Goal: Task Accomplishment & Management: Complete application form

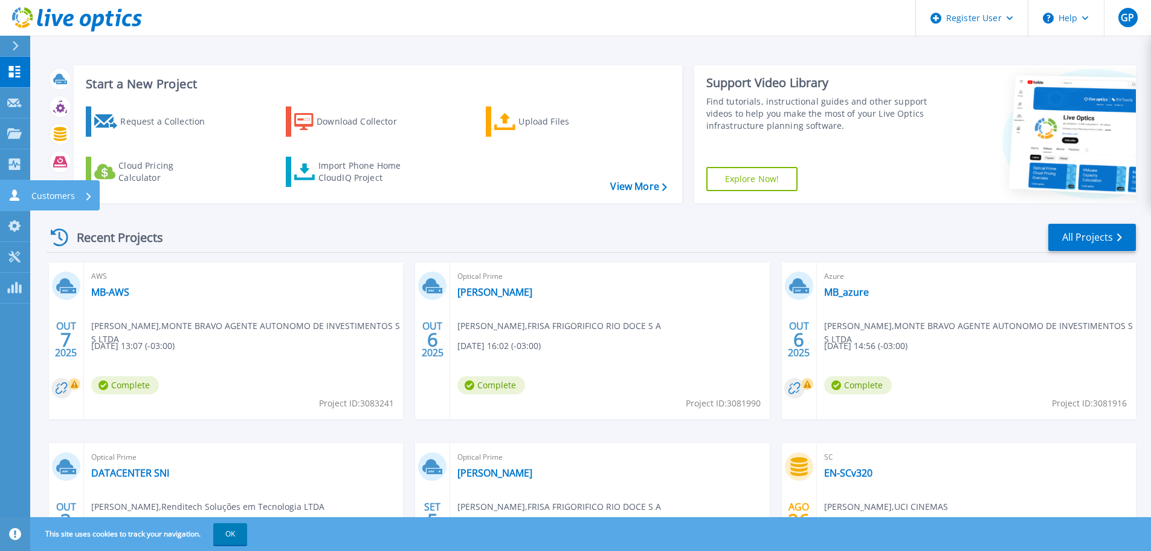
click at [14, 197] on icon at bounding box center [14, 194] width 15 height 11
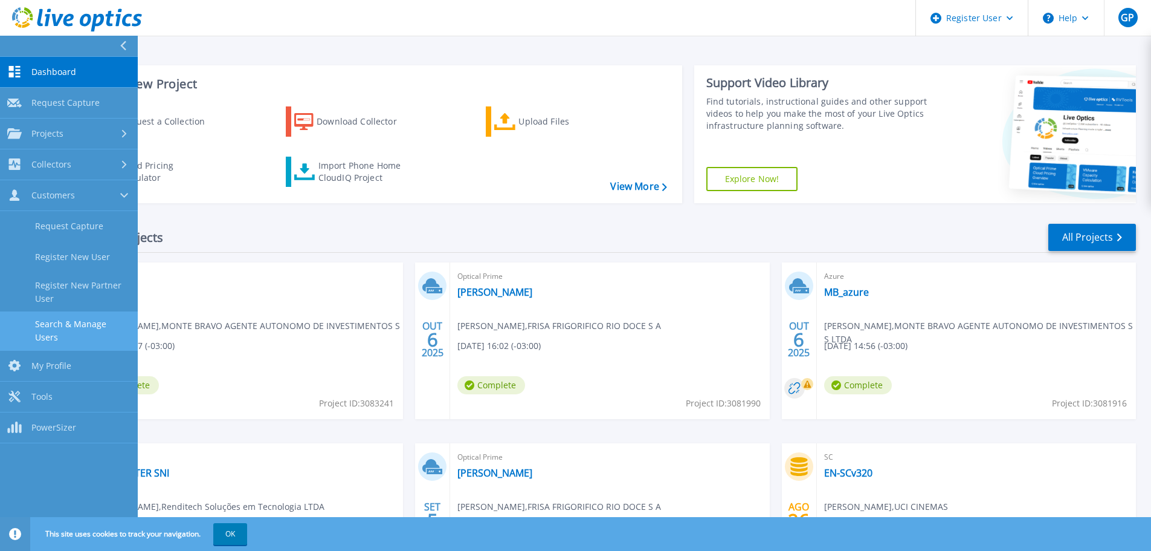
click at [61, 318] on link "Search & Manage Users" at bounding box center [69, 330] width 138 height 39
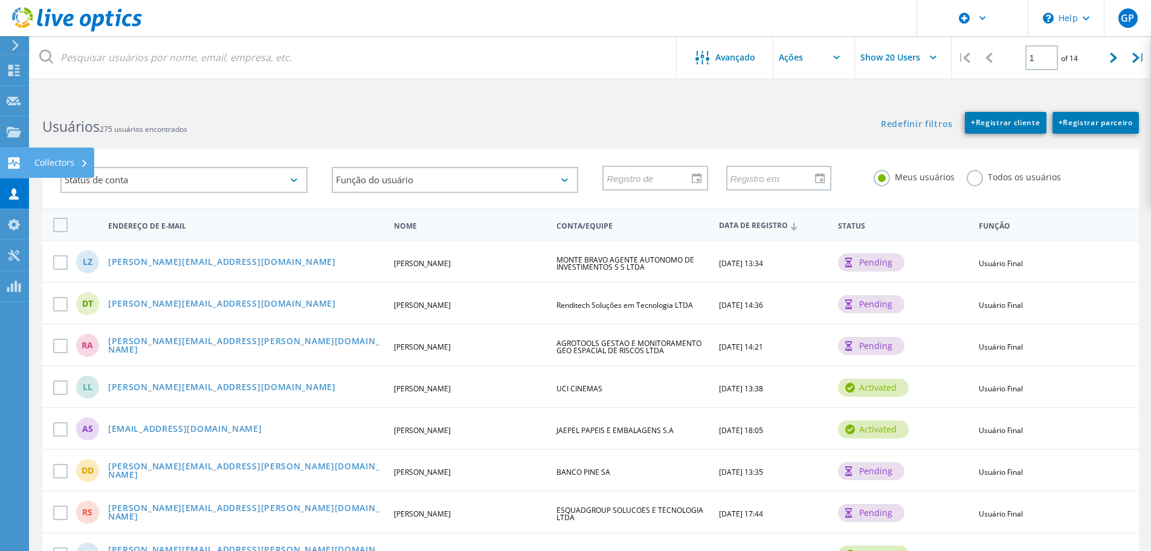
click at [19, 168] on use at bounding box center [13, 162] width 11 height 11
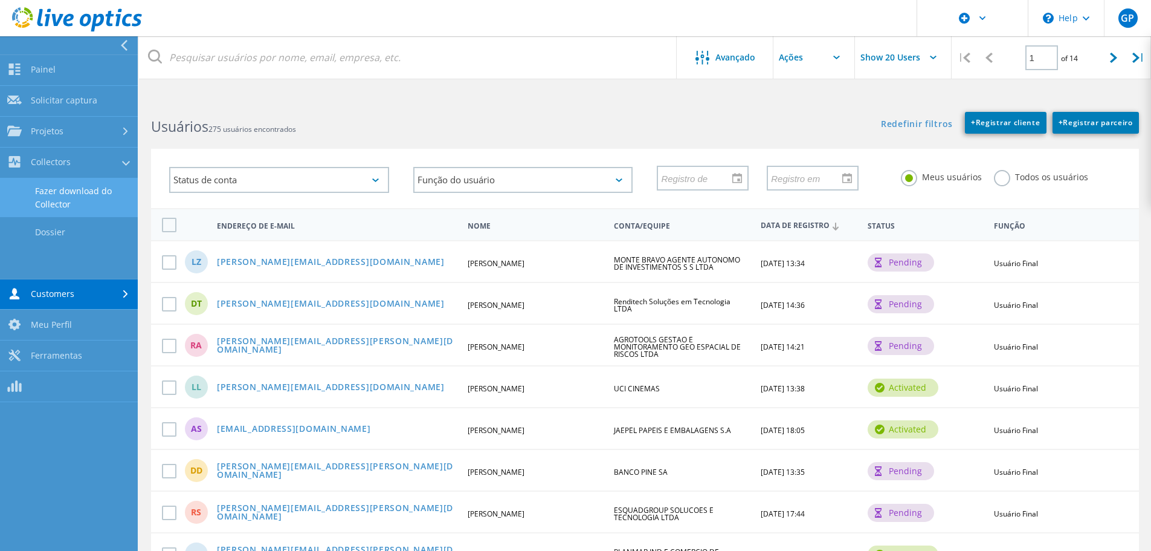
click at [55, 192] on link "Fazer download do Collector" at bounding box center [69, 197] width 138 height 39
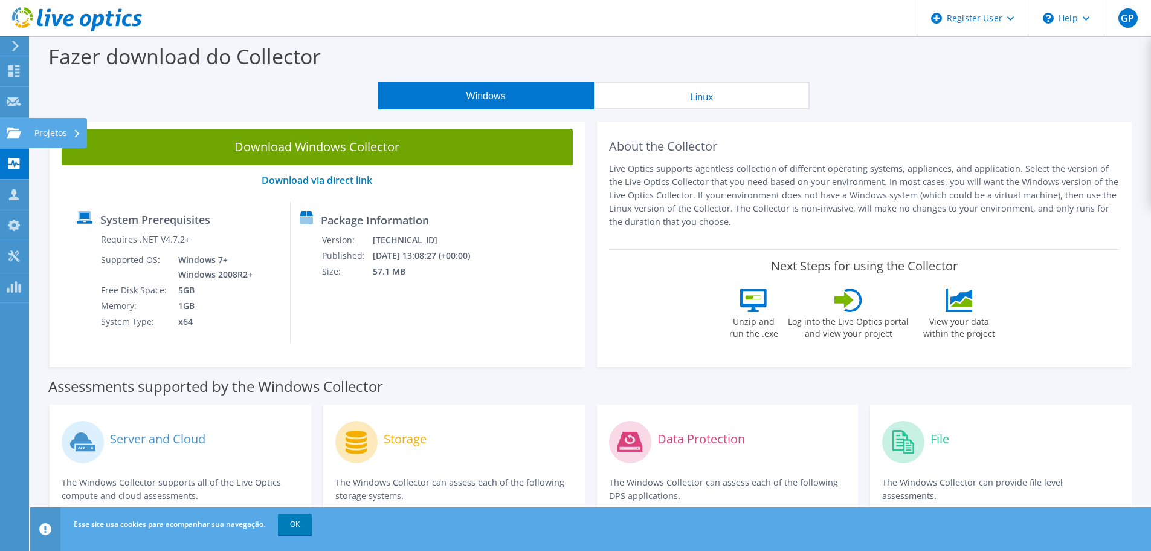
click at [17, 137] on use at bounding box center [14, 132] width 15 height 10
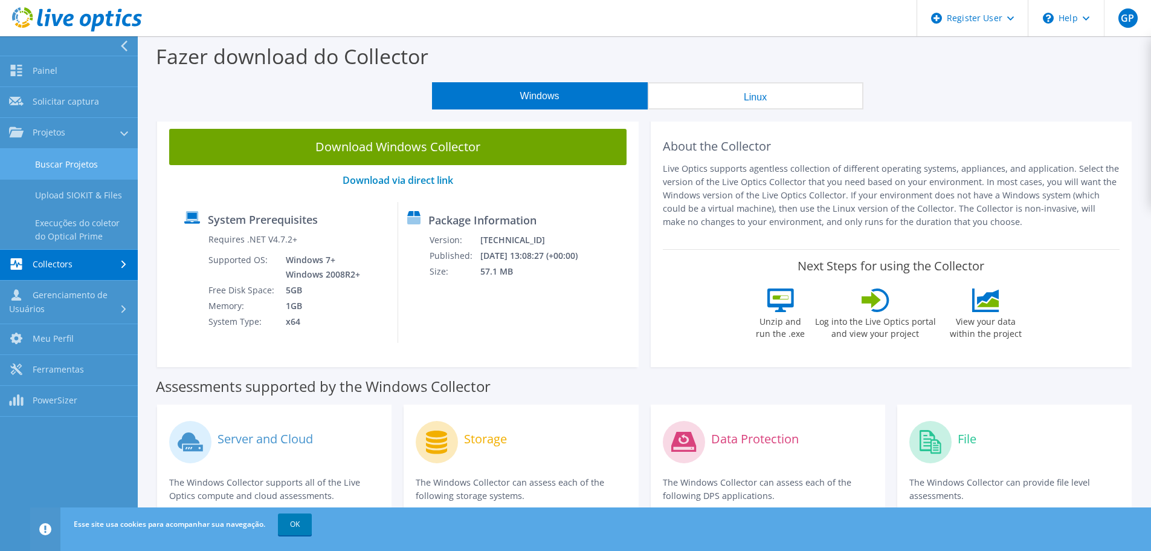
click at [68, 172] on link "Buscar Projetos" at bounding box center [69, 164] width 138 height 31
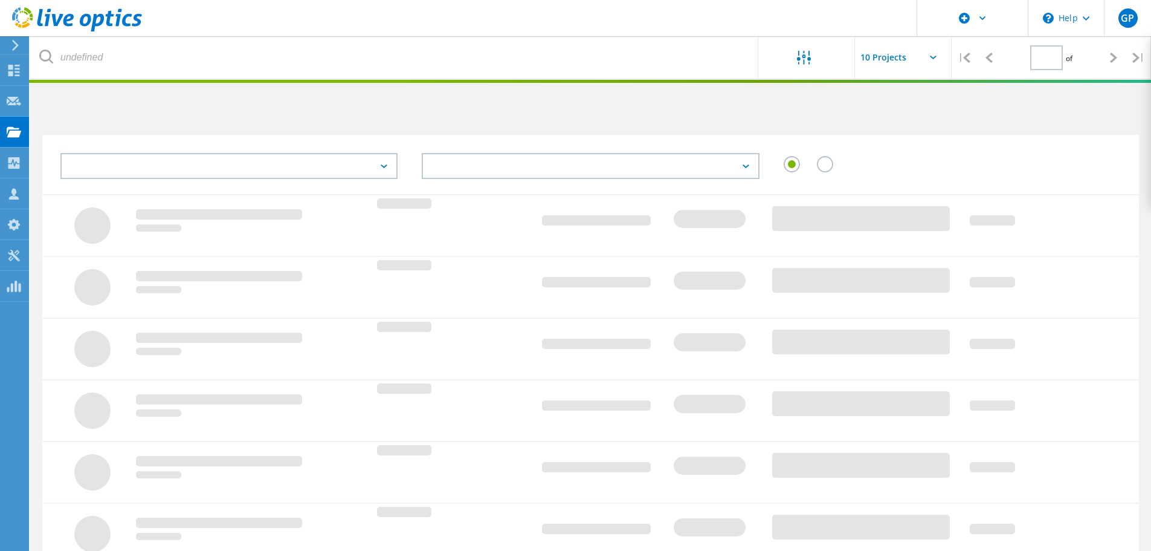
type input "1"
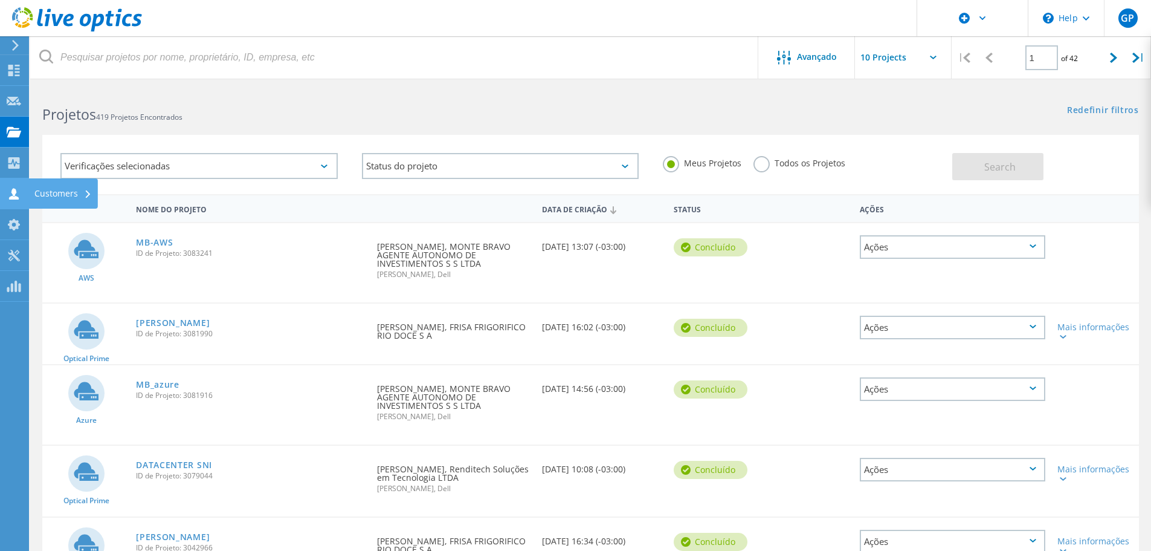
click at [16, 195] on icon at bounding box center [14, 193] width 15 height 11
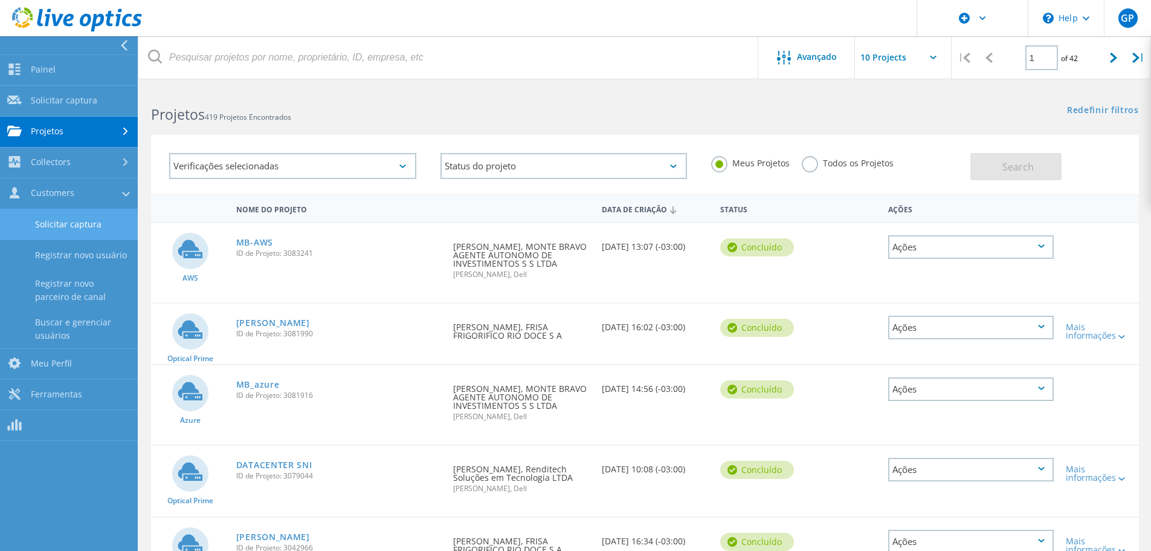
click at [47, 219] on link "Solicitar captura" at bounding box center [69, 224] width 138 height 31
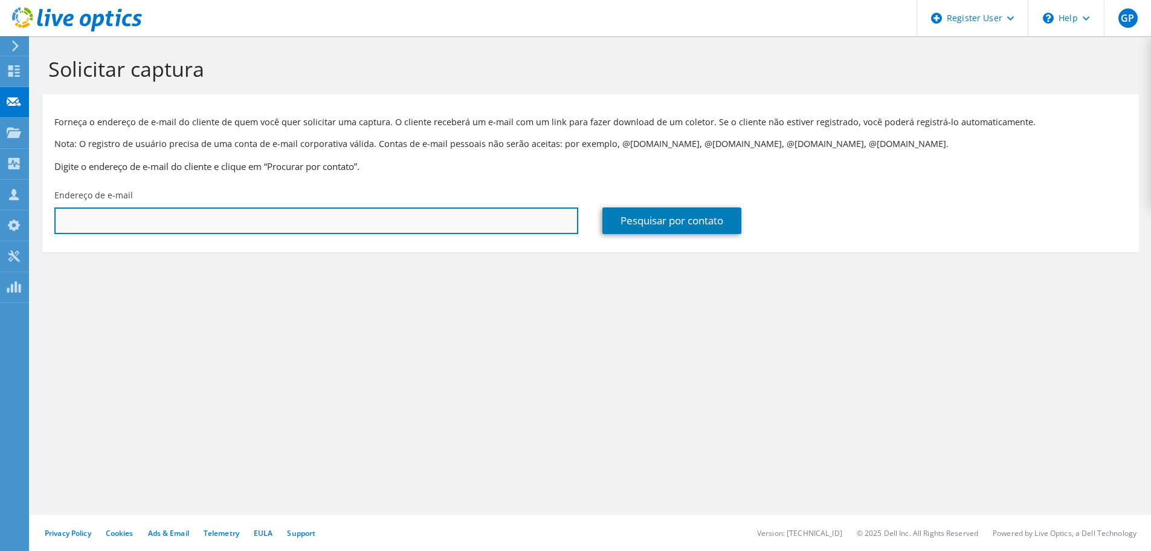
click at [258, 214] on input "text" at bounding box center [316, 220] width 524 height 27
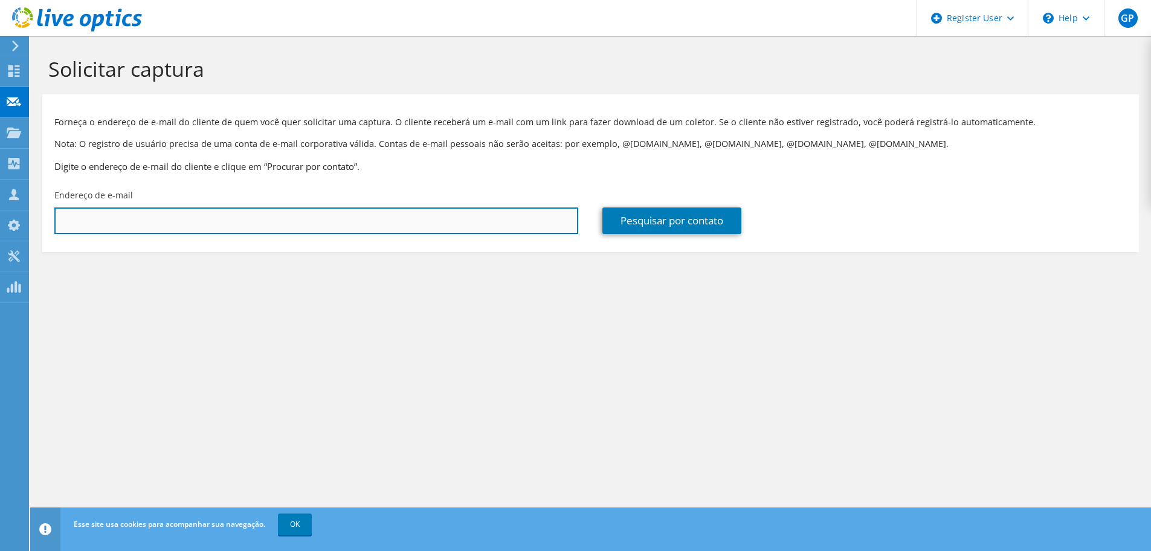
paste input "vicente.bosco@isri.com.br"
type input "vicente.bosco@isri.com.br"
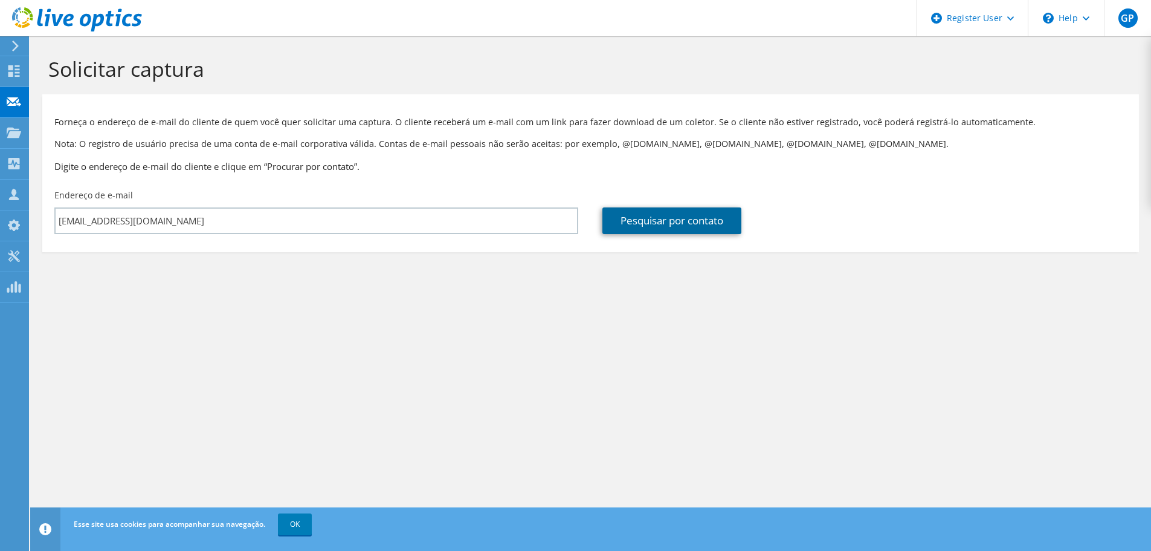
click at [630, 219] on link "Pesquisar por contato" at bounding box center [672, 220] width 139 height 27
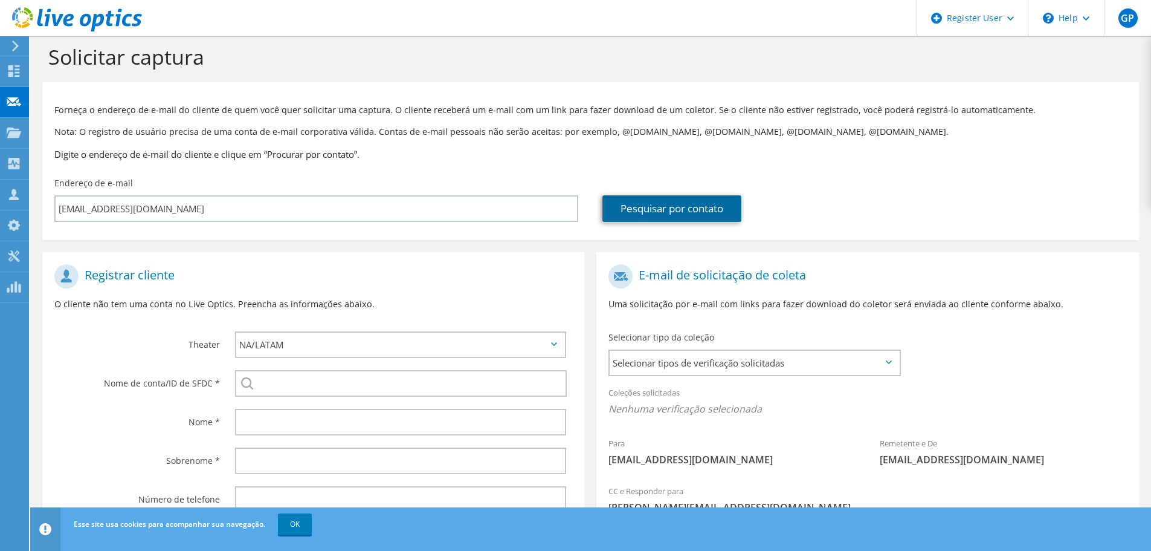
scroll to position [136, 0]
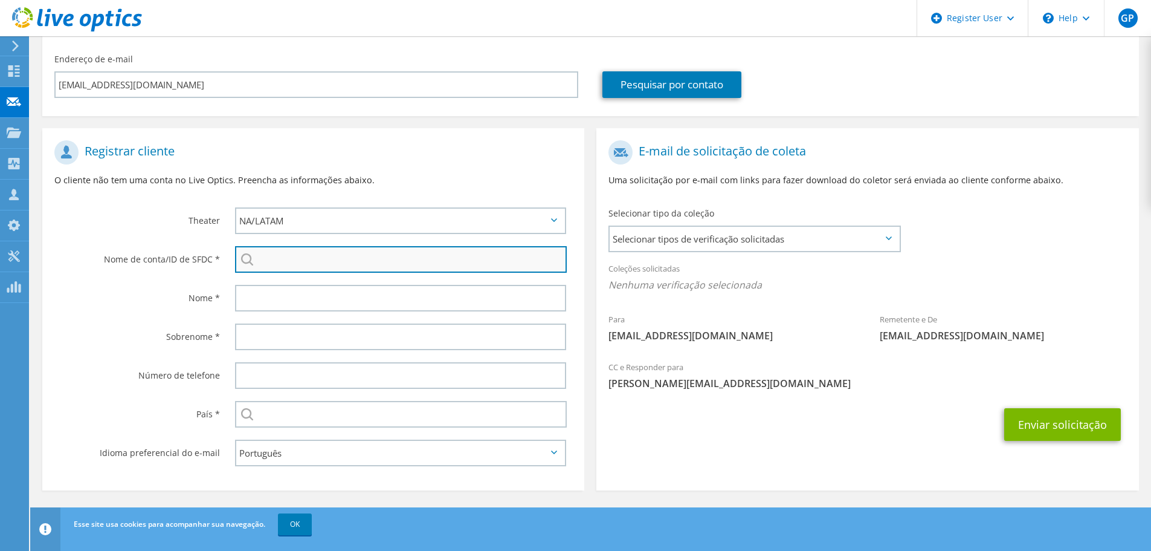
click at [324, 257] on input "search" at bounding box center [401, 259] width 332 height 27
paste input "ISRINGHAUSEN"
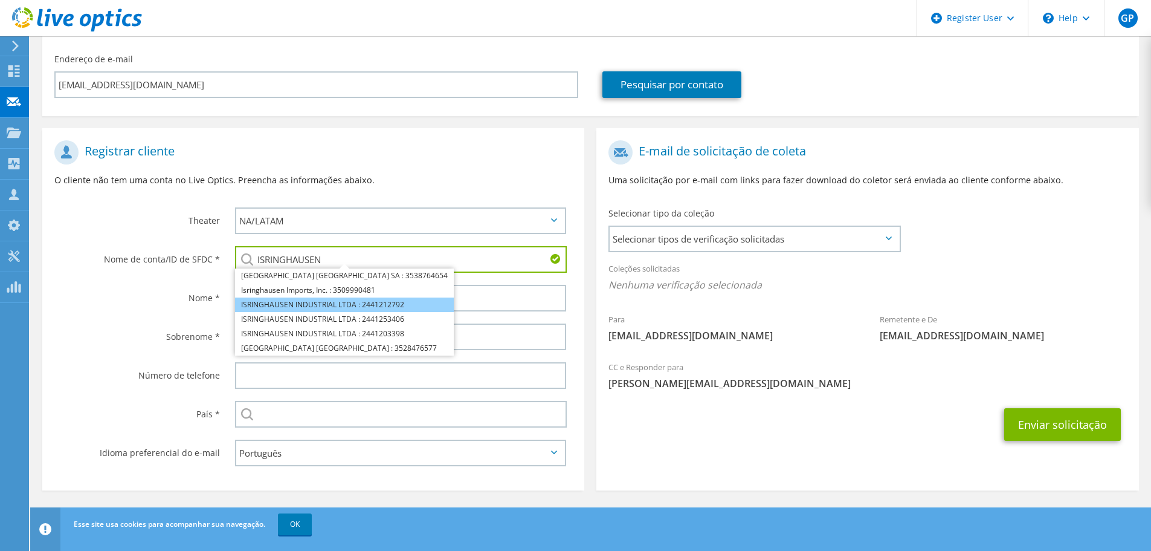
click at [324, 300] on li "ISRINGHAUSEN INDUSTRIAL LTDA : 2441212792" at bounding box center [344, 304] width 219 height 15
type input "ISRINGHAUSEN INDUSTRIAL LTDA : 2441212792"
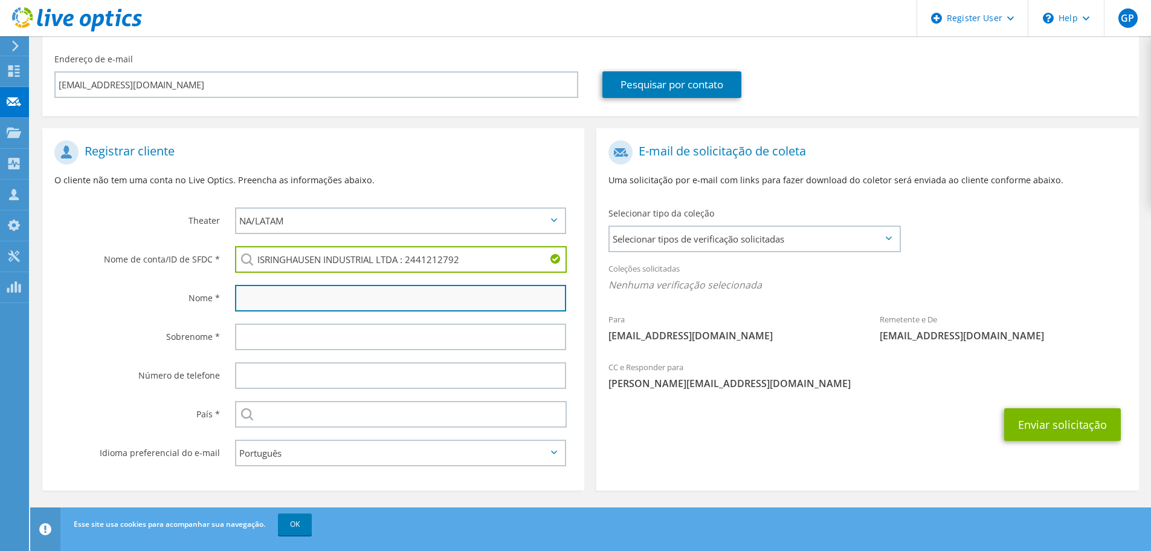
click at [283, 299] on input "text" at bounding box center [400, 298] width 331 height 27
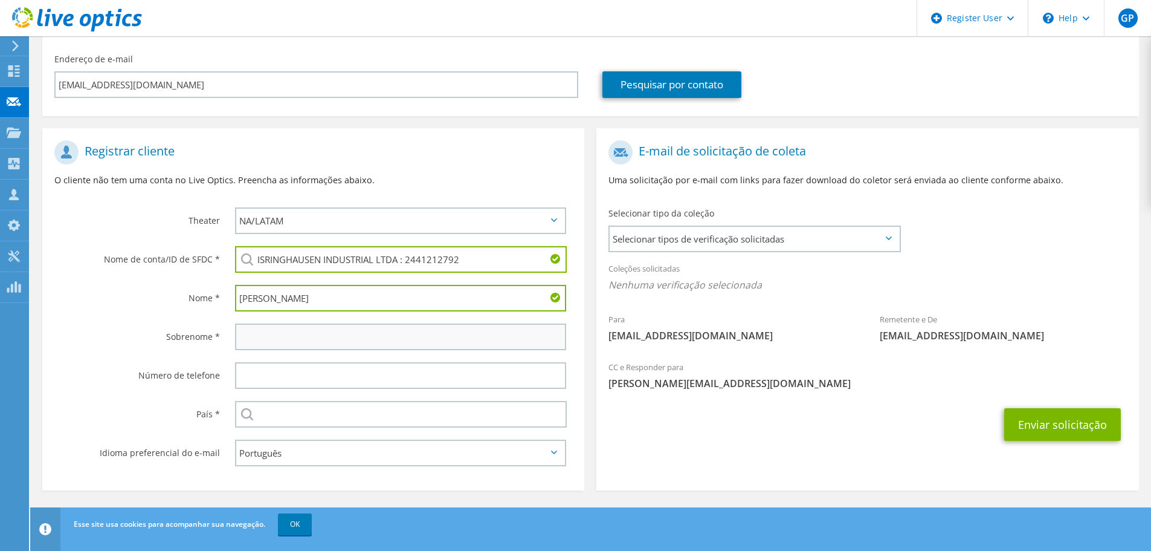
type input "Vicente"
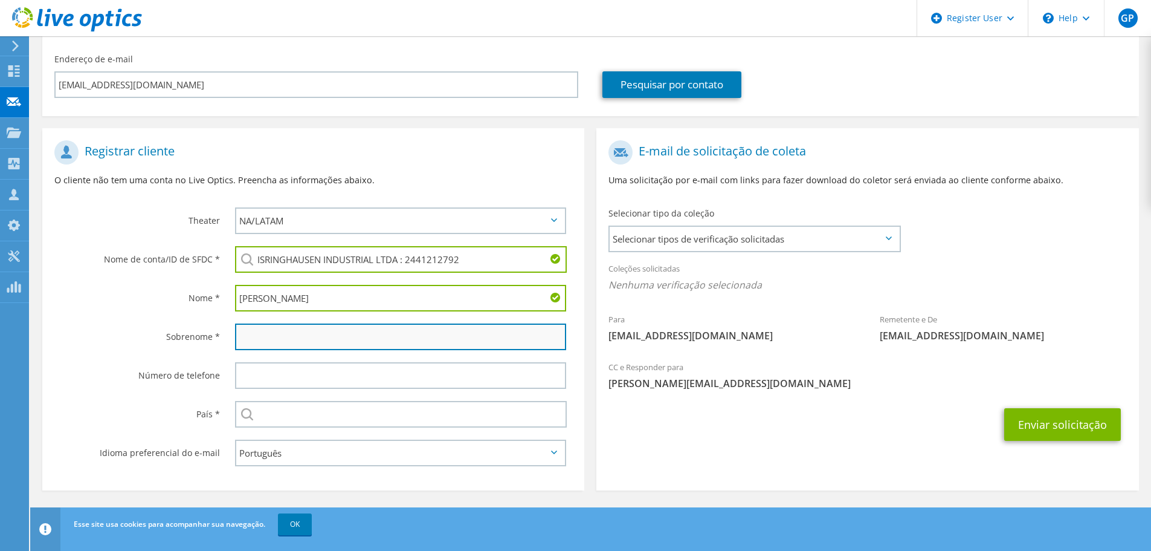
click at [274, 341] on input "text" at bounding box center [400, 336] width 331 height 27
type input "Bosco"
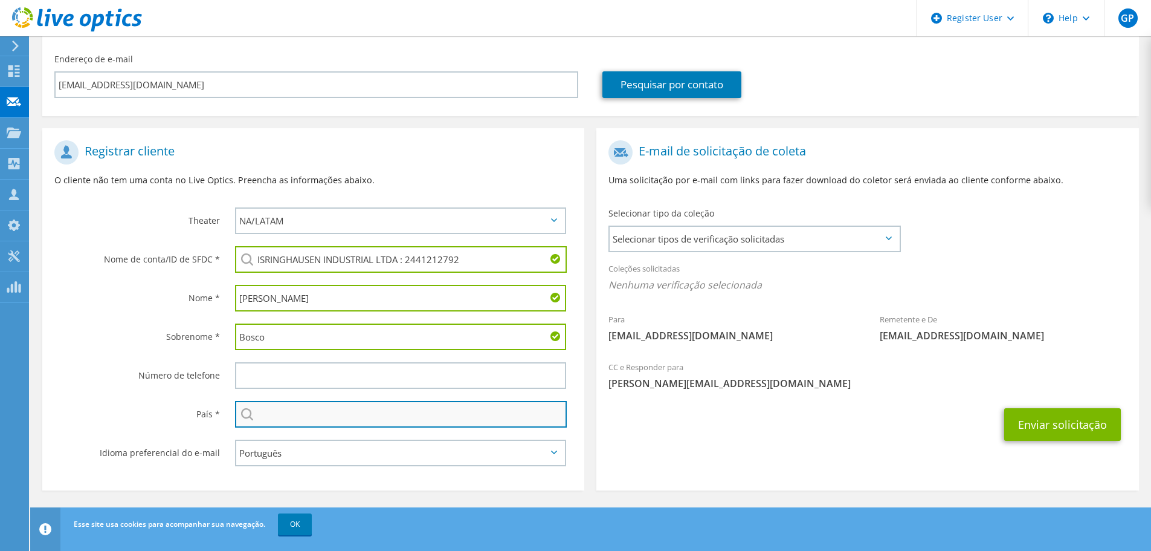
click at [290, 409] on input "text" at bounding box center [401, 414] width 332 height 27
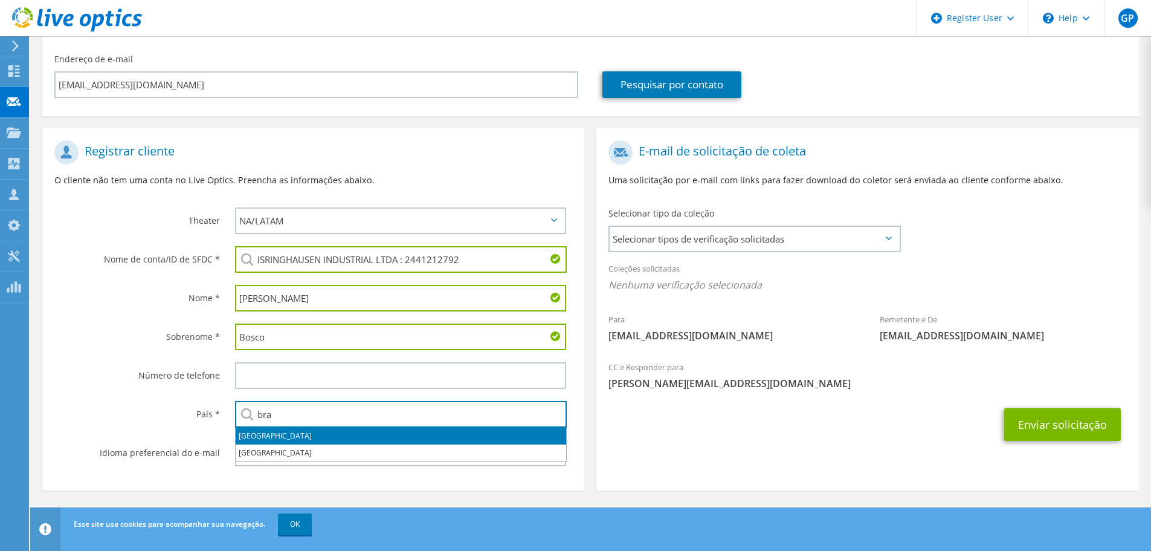
click at [290, 434] on li "Brasil" at bounding box center [401, 435] width 331 height 17
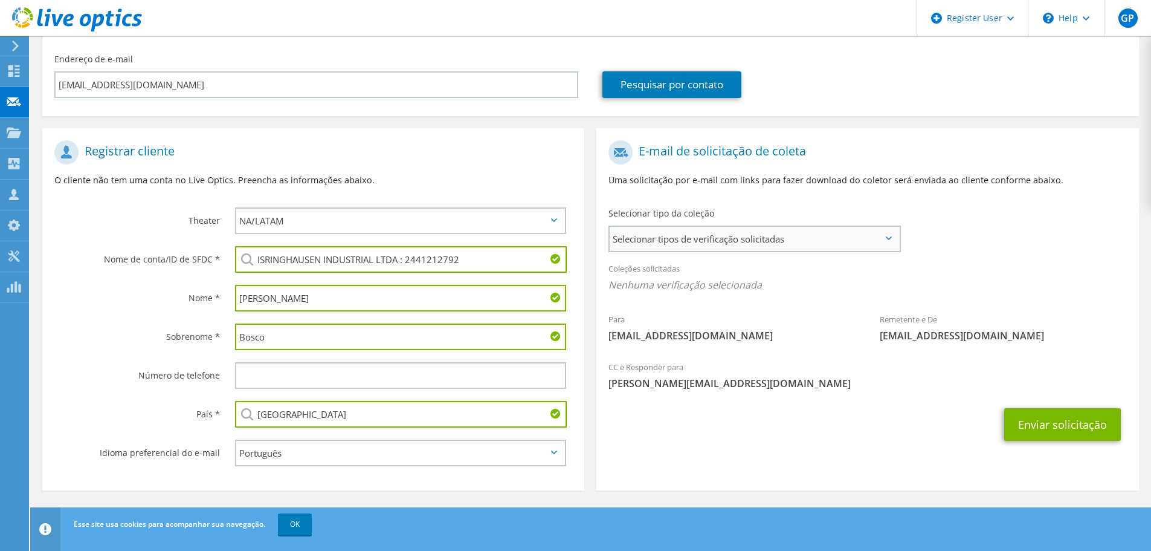
type input "Brasil"
click at [808, 244] on span "Selecionar tipos de verificação solicitadas" at bounding box center [755, 239] width 290 height 24
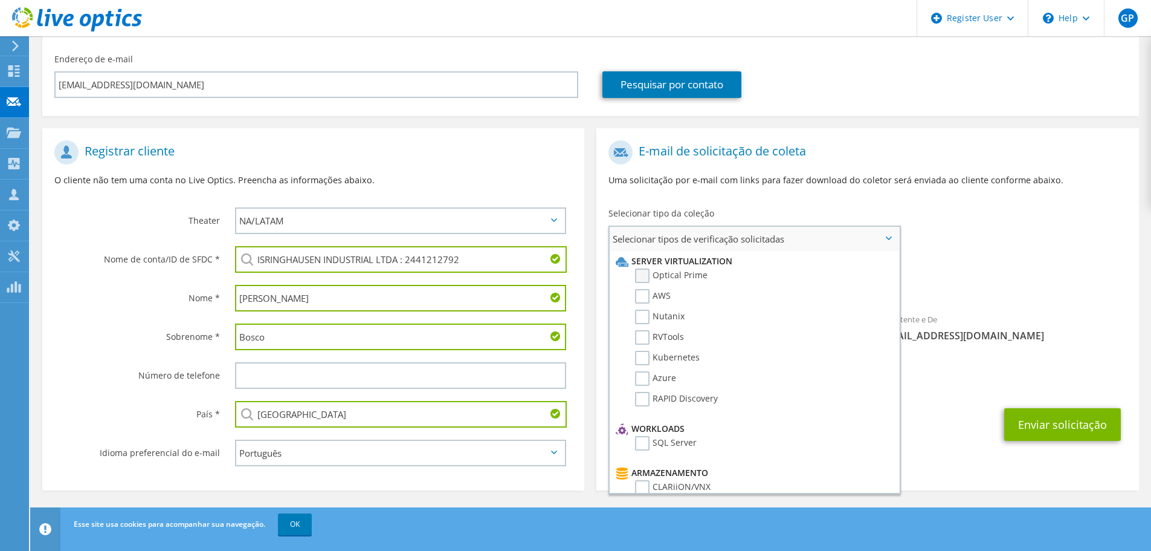
click at [691, 277] on label "Optical Prime" at bounding box center [671, 275] width 73 height 15
click at [0, 0] on input "Optical Prime" at bounding box center [0, 0] width 0 height 0
click at [962, 252] on div "Para vicente.bosco@isri.com.br Remetente e De liveoptics@liveoptics.com" at bounding box center [868, 246] width 542 height 224
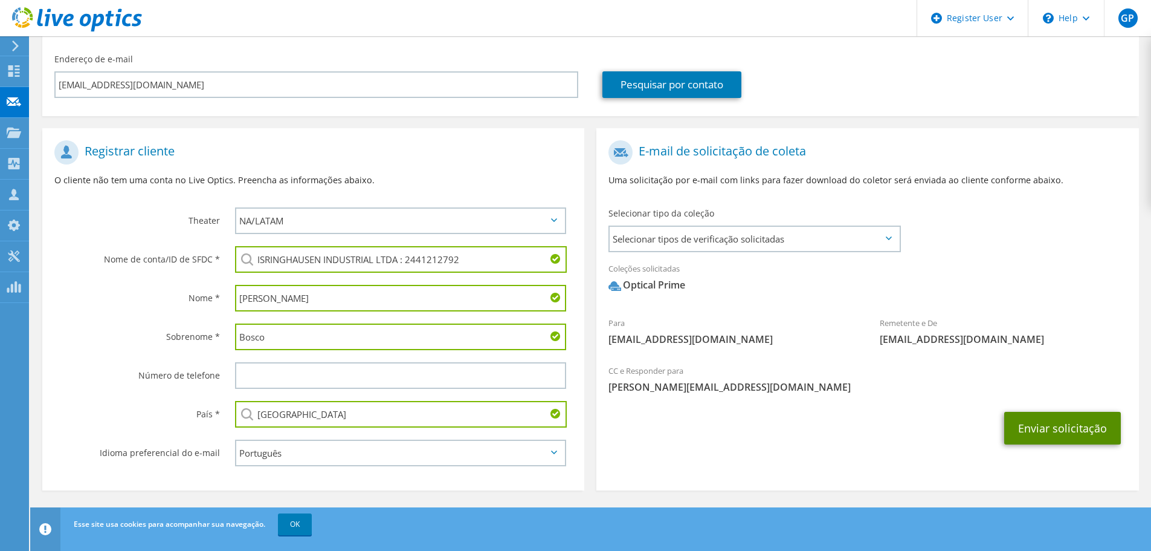
click at [1046, 426] on button "Enviar solicitação" at bounding box center [1063, 428] width 117 height 33
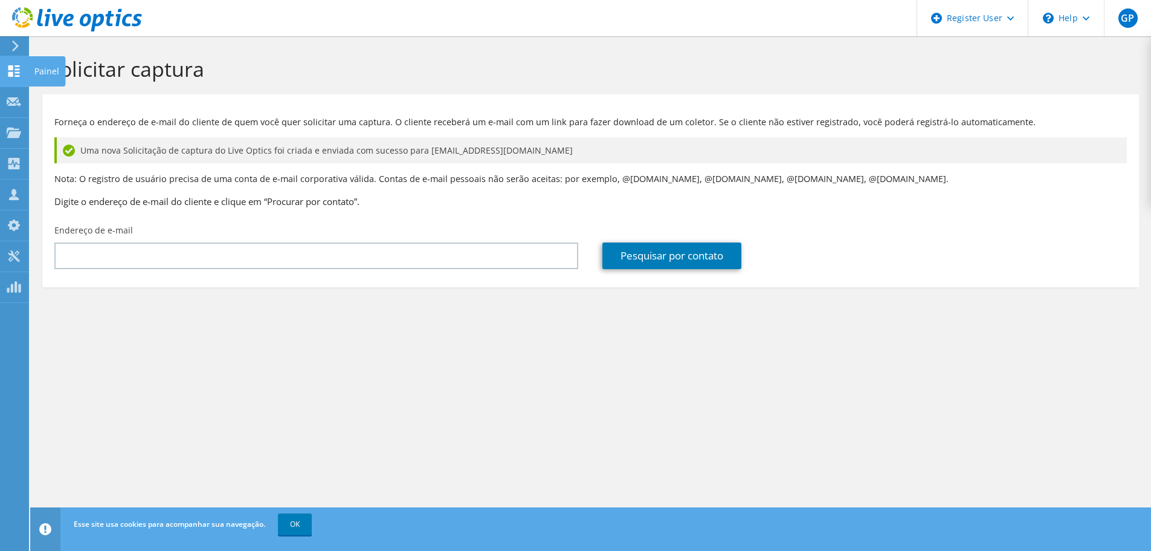
click at [21, 71] on icon at bounding box center [14, 70] width 15 height 11
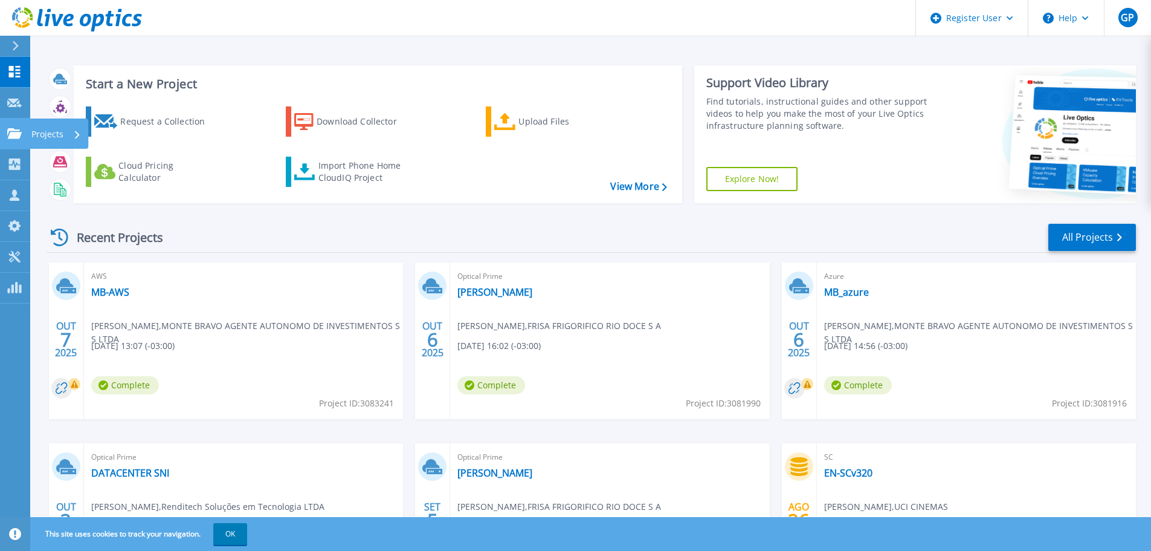
click at [16, 137] on icon at bounding box center [14, 133] width 15 height 10
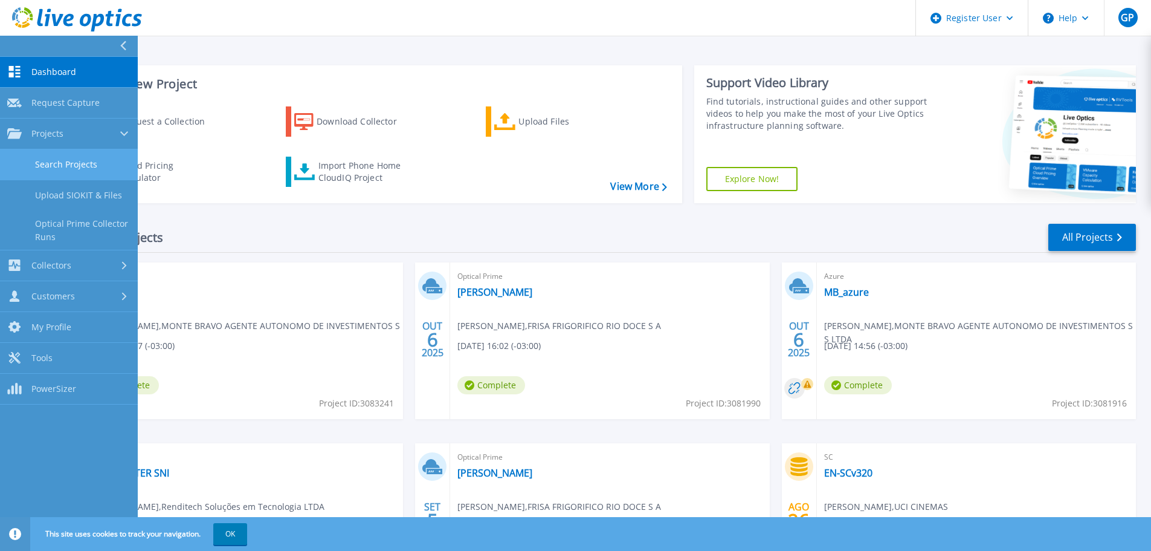
click at [81, 167] on link "Search Projects" at bounding box center [69, 164] width 138 height 31
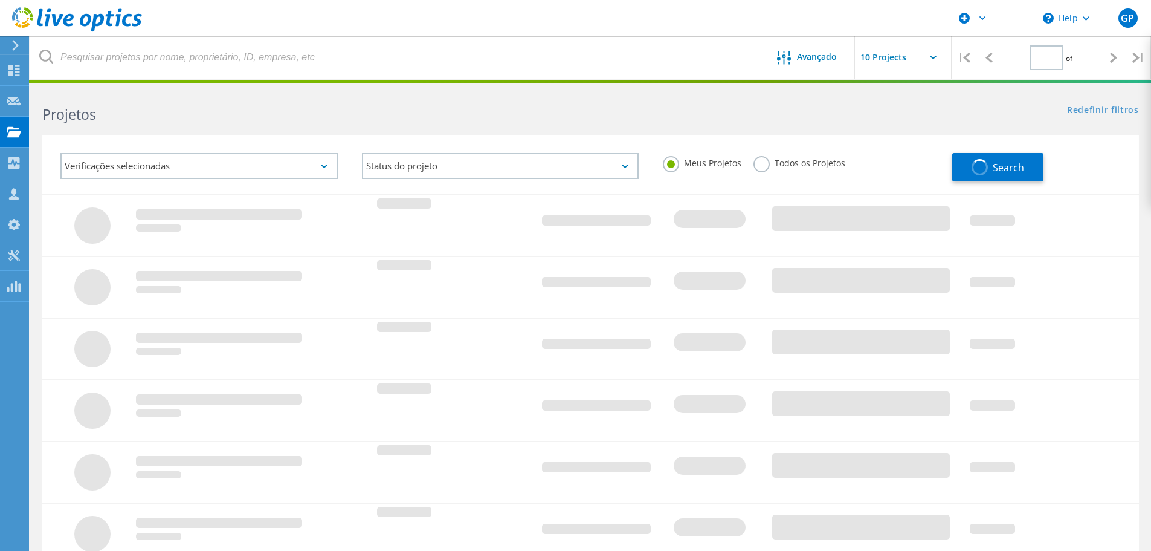
type input "1"
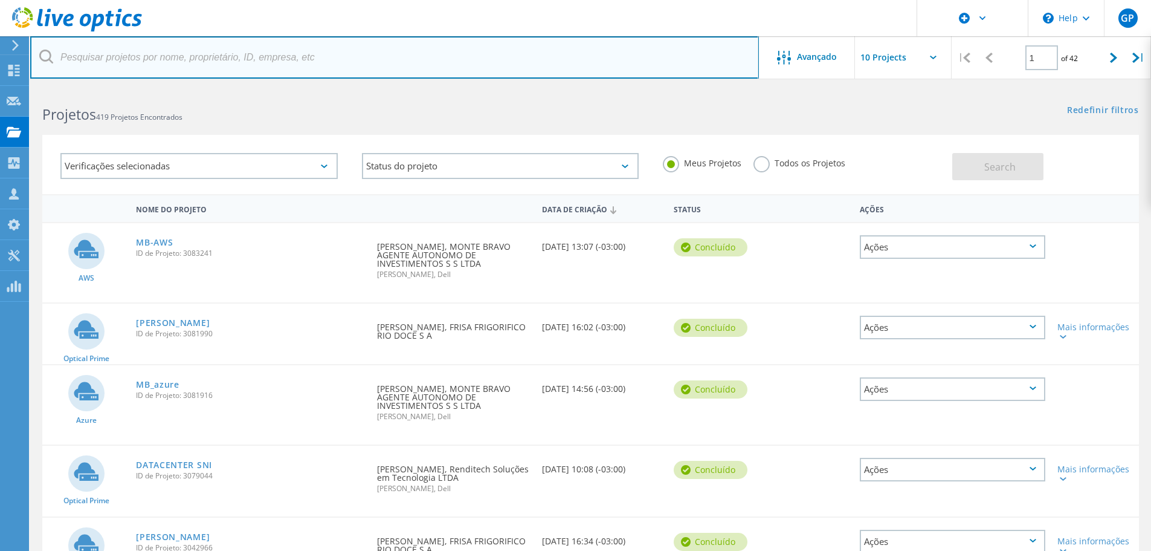
click at [161, 62] on input "text" at bounding box center [394, 57] width 729 height 42
type input "jaepel"
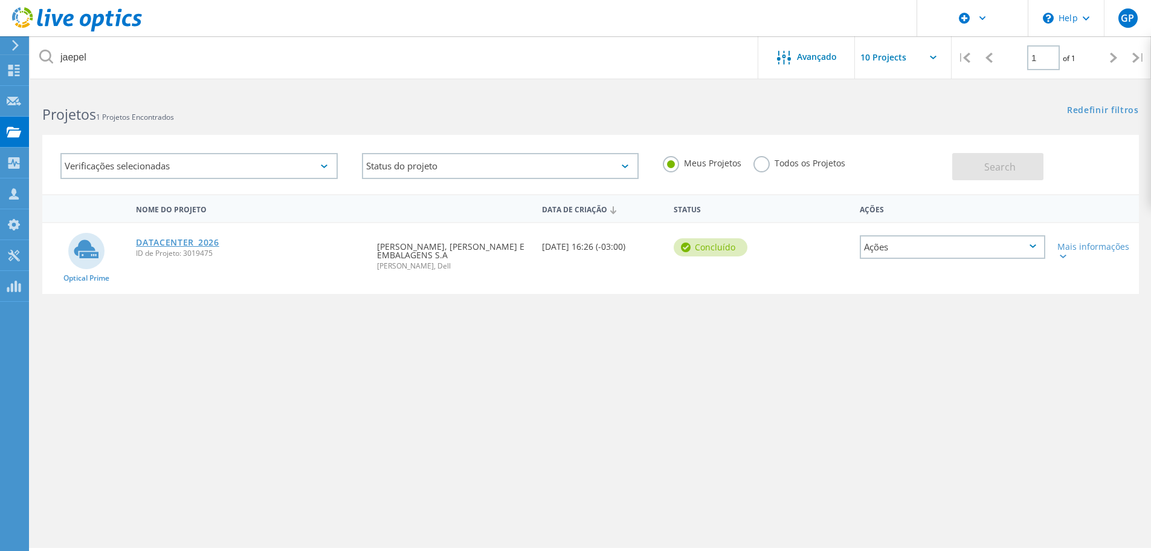
click at [177, 241] on link "DATACENTER_2026" at bounding box center [177, 242] width 83 height 8
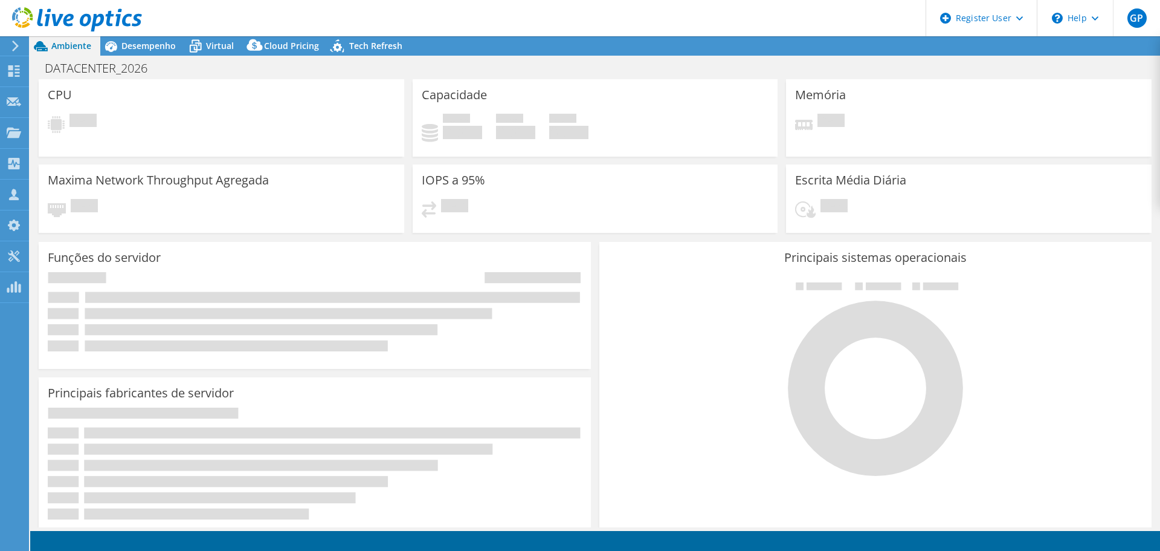
select select "USD"
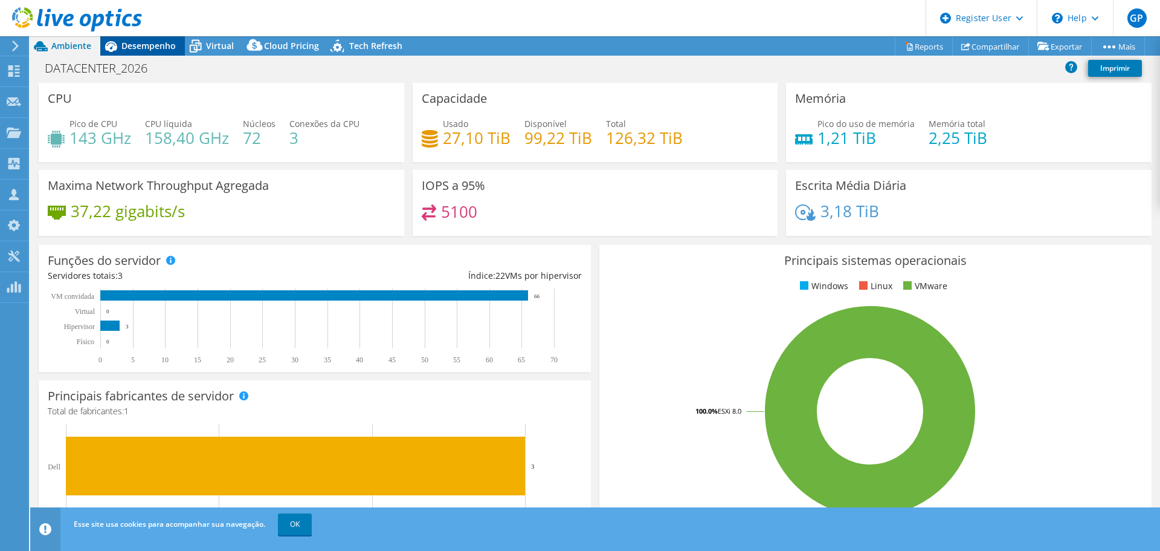
click at [161, 45] on span "Desempenho" at bounding box center [148, 45] width 54 height 11
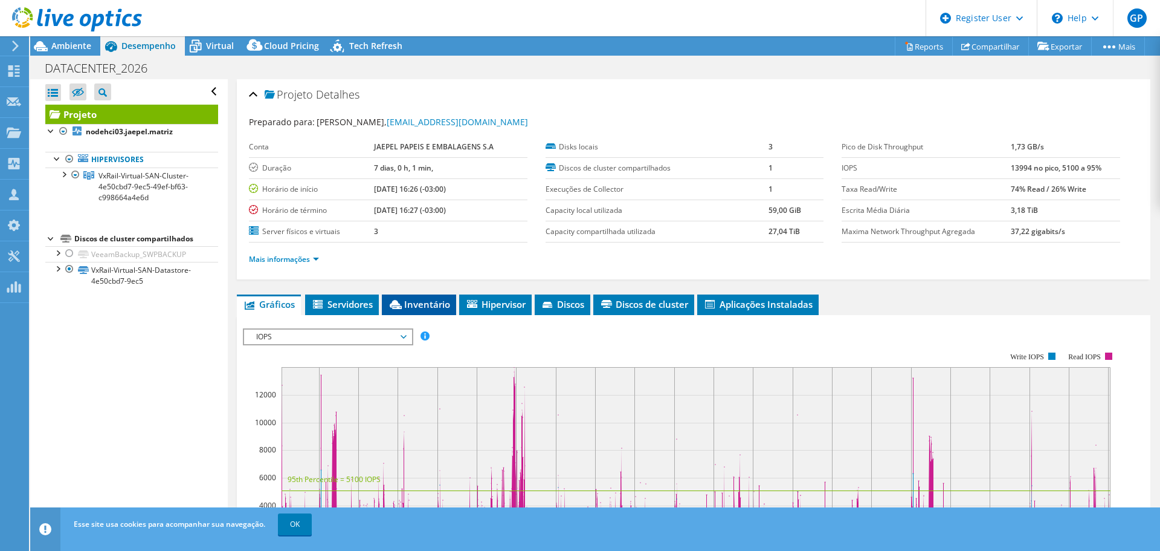
click at [431, 307] on span "Inventário" at bounding box center [419, 304] width 62 height 12
